Goal: Information Seeking & Learning: Learn about a topic

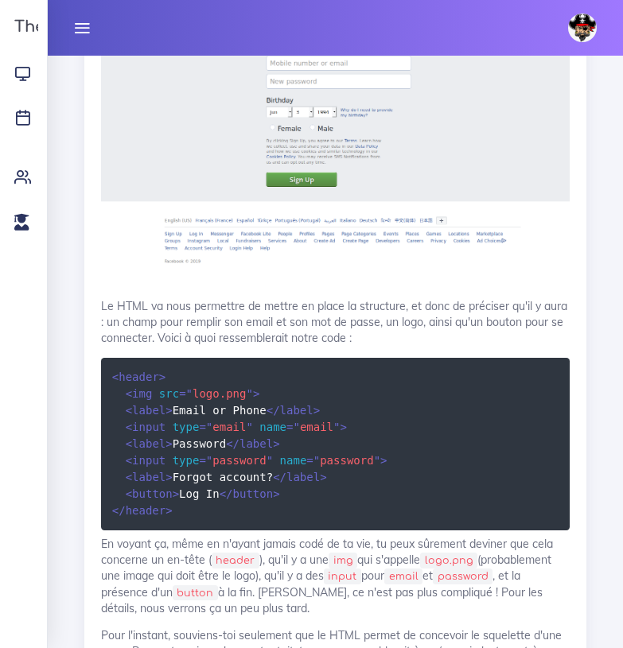
scroll to position [13401, 0]
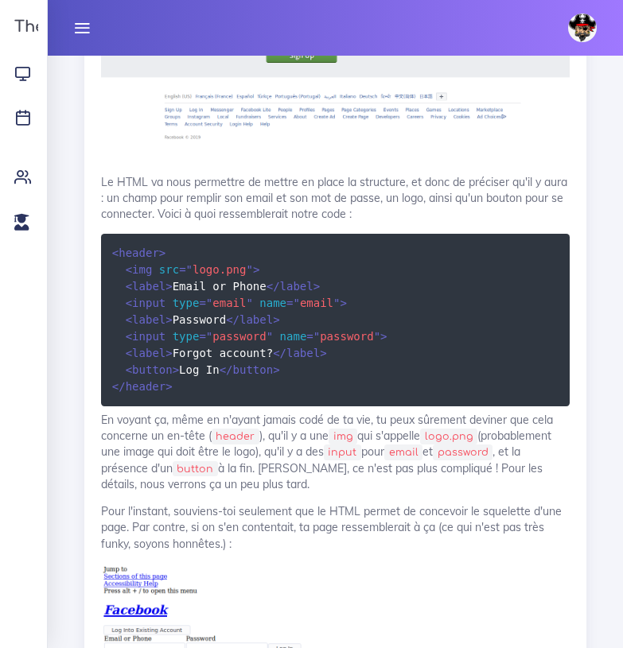
scroll to position [13525, 0]
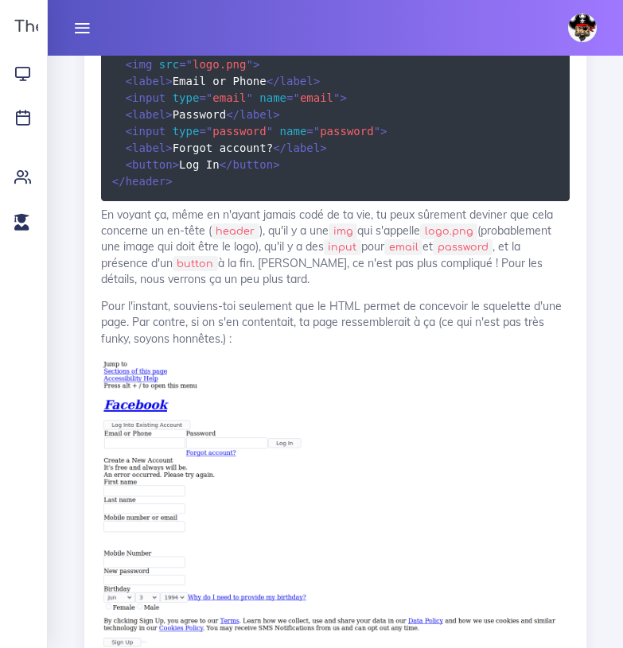
scroll to position [13733, 0]
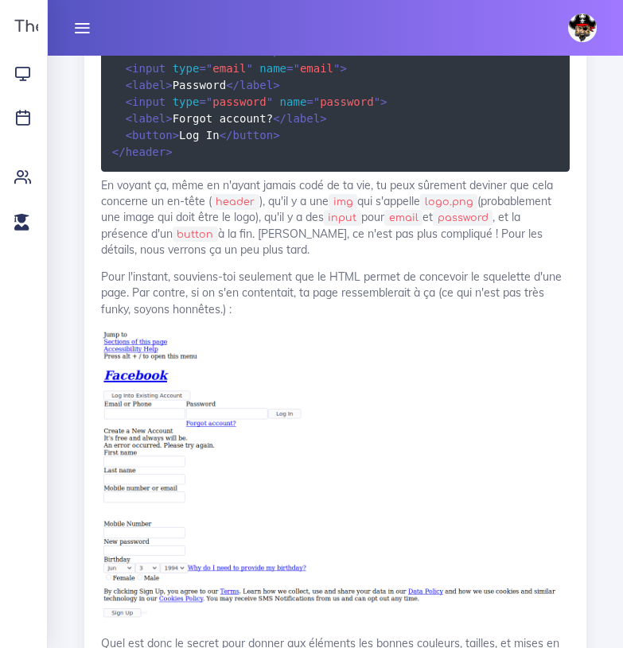
scroll to position [13764, 0]
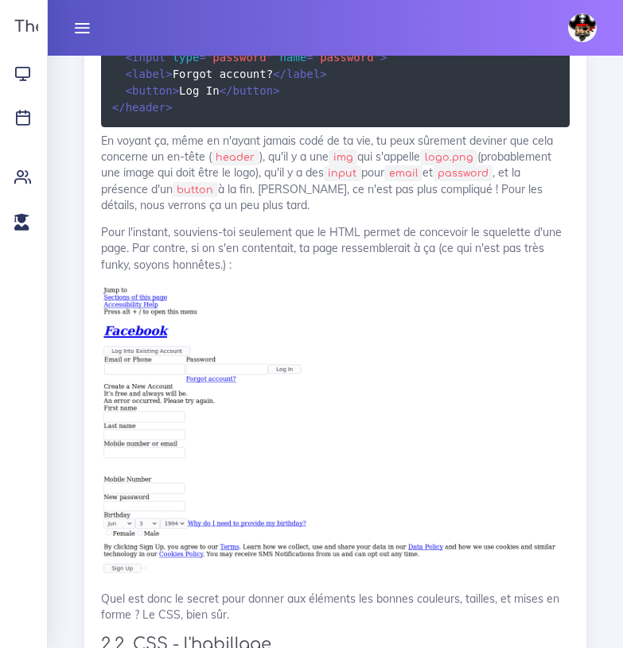
scroll to position [13807, 0]
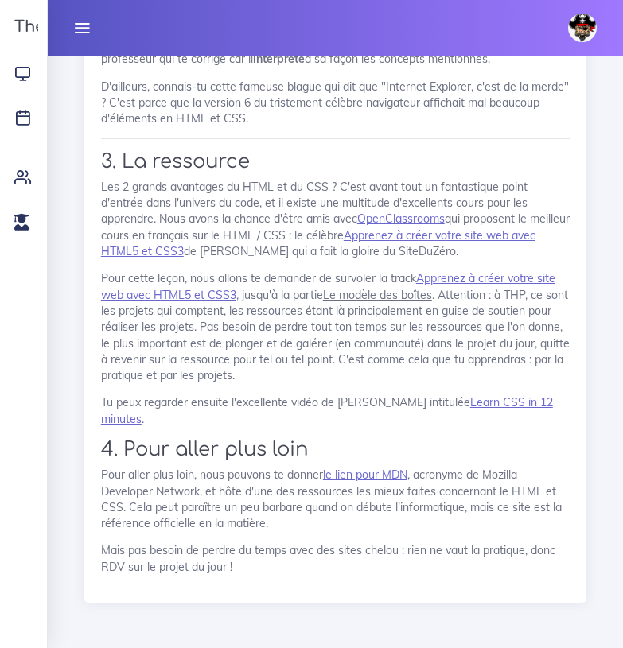
scroll to position [15069, 0]
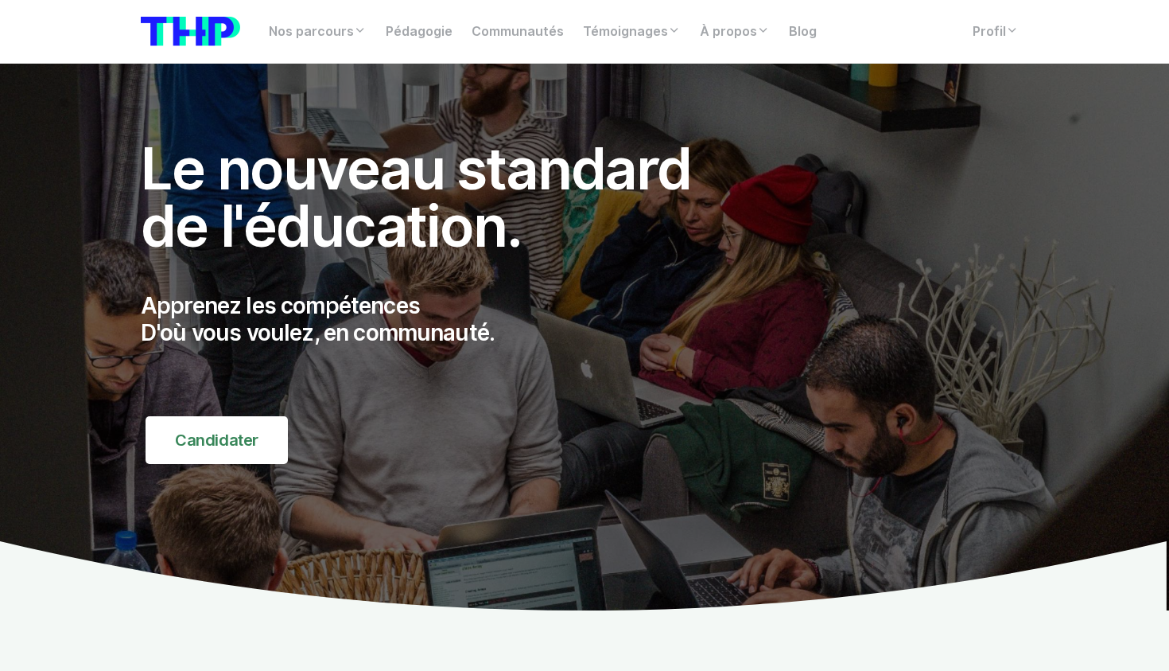
click at [172, 603] on icon at bounding box center [584, 576] width 1169 height 70
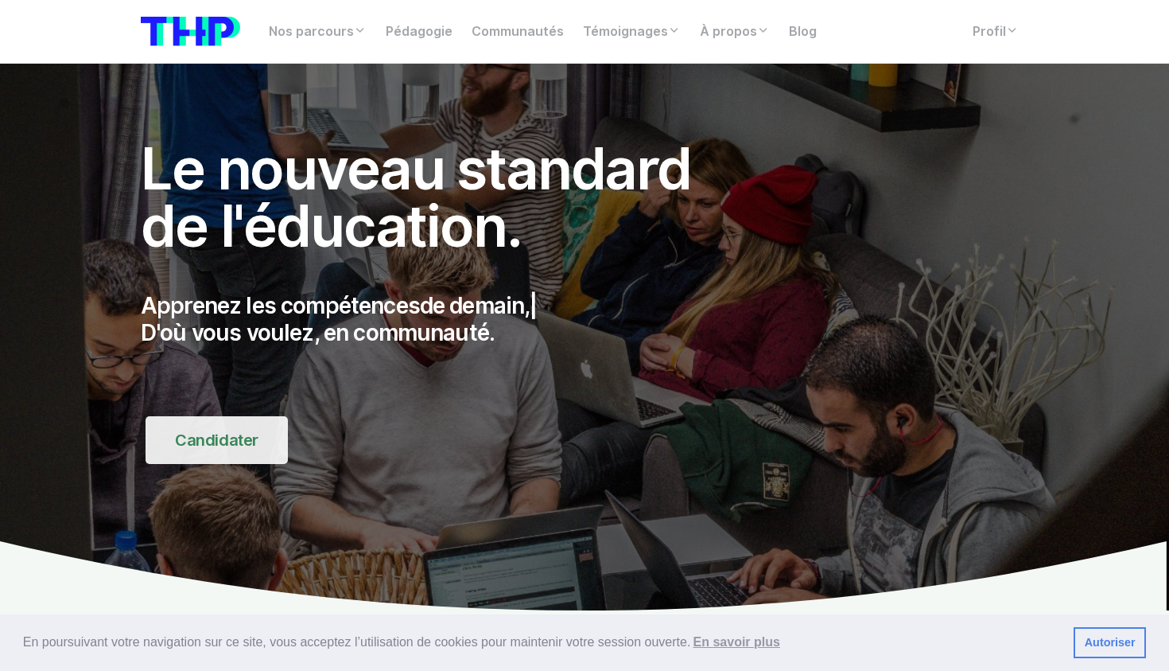
click at [227, 448] on link "Candidater" at bounding box center [217, 440] width 142 height 48
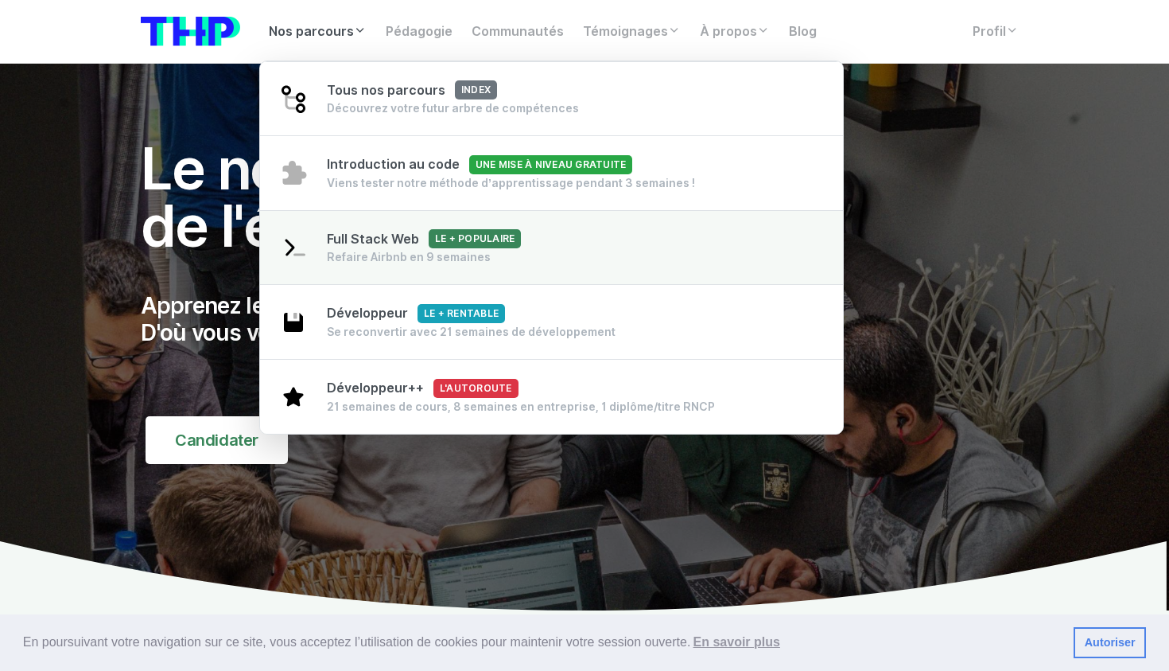
click at [339, 219] on link "Full Stack Web Le + populaire Refaire Airbnb en 9 semaines" at bounding box center [551, 248] width 583 height 76
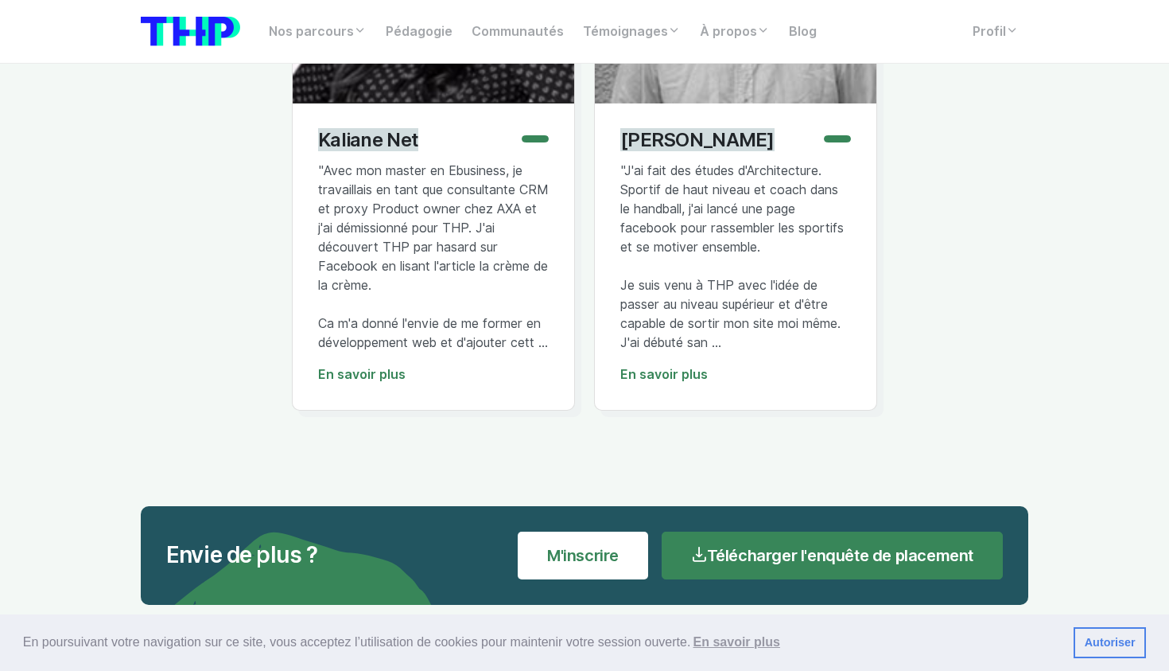
scroll to position [9625, 0]
